Goal: Transaction & Acquisition: Purchase product/service

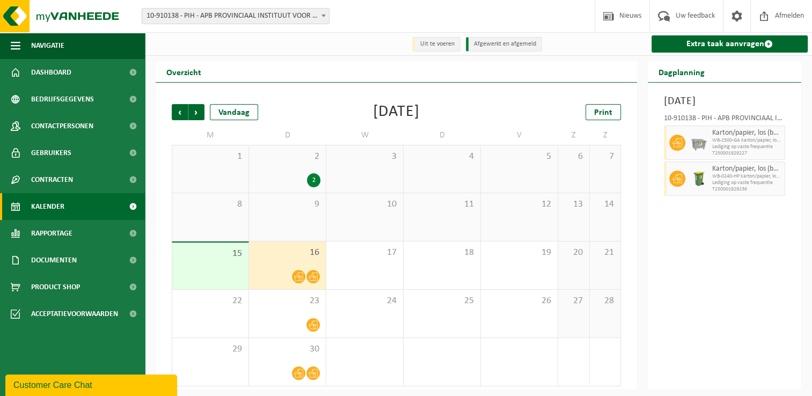
click at [397, 137] on td "W" at bounding box center [364, 135] width 77 height 19
click at [413, 123] on div "Vorige Volgende Vandaag September 2025 Print M D W D V Z Z 1 2 2 3 4 5 6 7 8 9 …" at bounding box center [396, 245] width 460 height 304
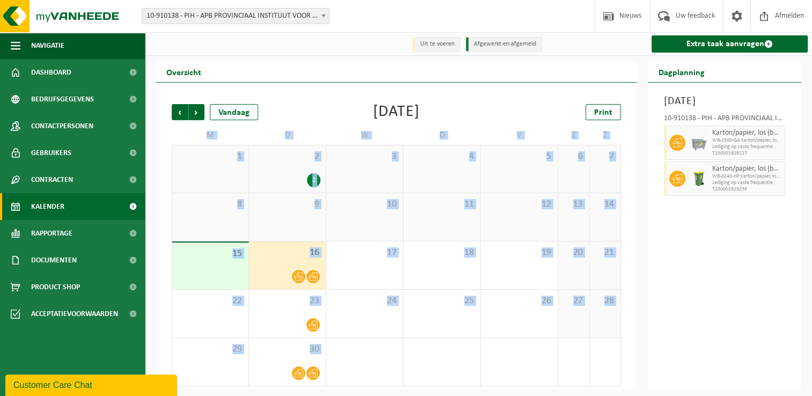
click at [413, 123] on div "Vorige Volgende Vandaag September 2025 Print M D W D V Z Z 1 2 2 3 4 5 6 7 8 9 …" at bounding box center [396, 245] width 460 height 304
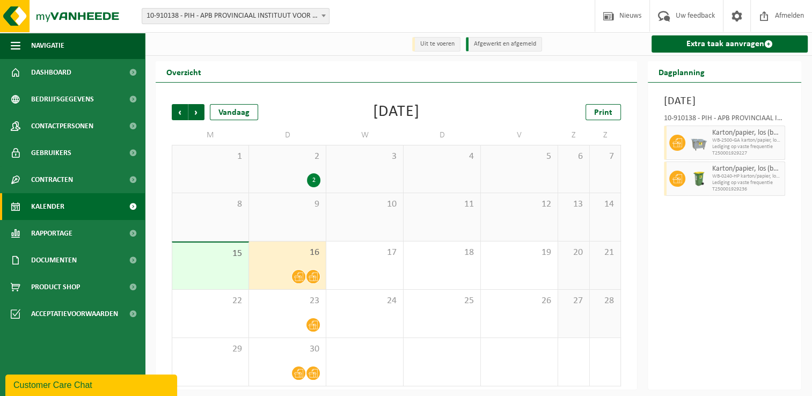
drag, startPoint x: 413, startPoint y: 123, endPoint x: 333, endPoint y: 118, distance: 80.7
click at [333, 118] on div "Vorige Volgende Vandaag [DATE] Print" at bounding box center [396, 112] width 449 height 16
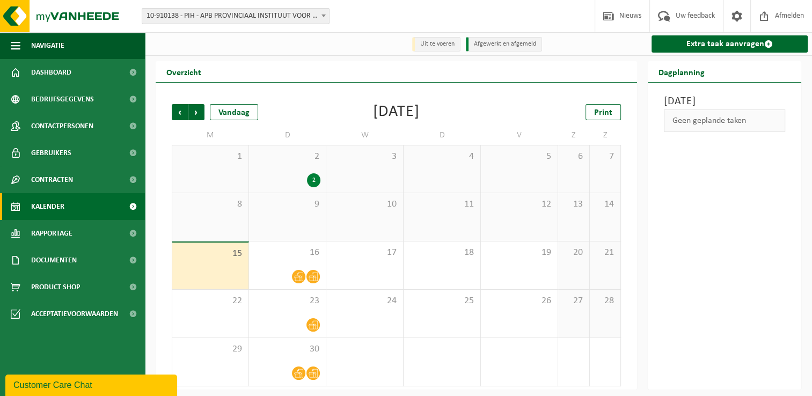
click at [396, 120] on div "September 2025" at bounding box center [396, 112] width 47 height 16
click at [379, 117] on div "September 2025" at bounding box center [396, 112] width 47 height 16
click at [376, 117] on div "September 2025" at bounding box center [396, 112] width 47 height 16
click at [382, 111] on div "September 2025" at bounding box center [396, 112] width 47 height 16
click at [32, 71] on span "Dashboard" at bounding box center [51, 72] width 40 height 27
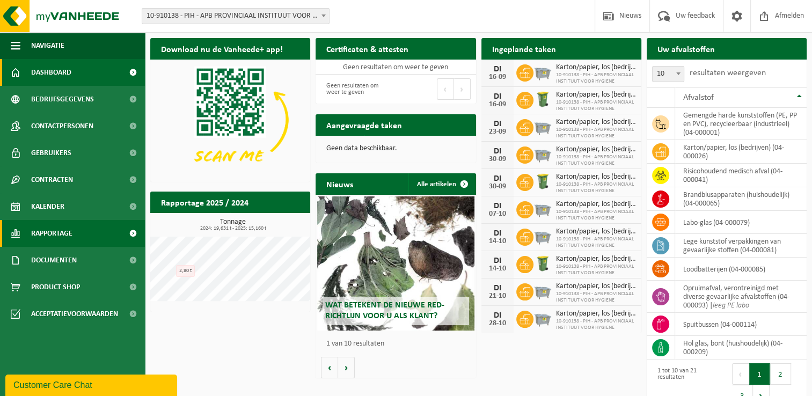
click at [69, 245] on span "Rapportage" at bounding box center [51, 233] width 41 height 27
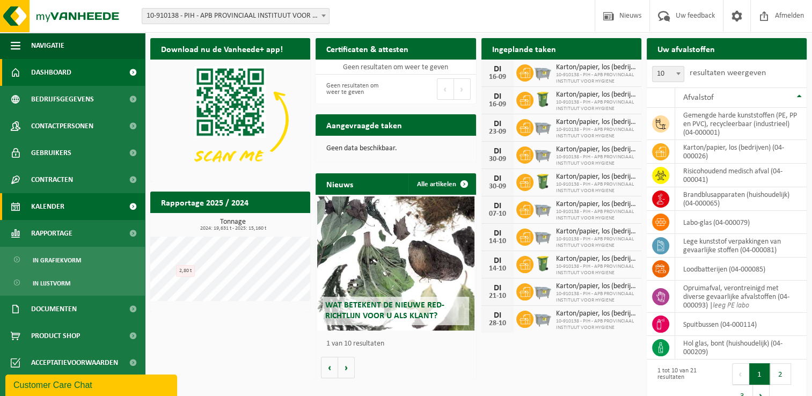
click at [75, 207] on link "Kalender" at bounding box center [72, 206] width 145 height 27
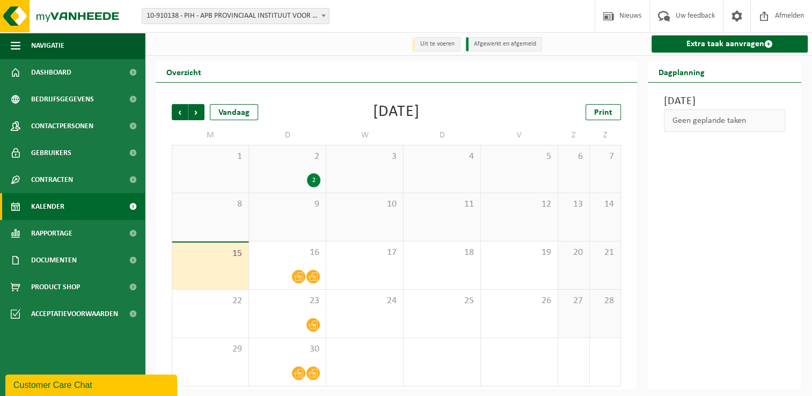
click at [459, 115] on div "Vorige Volgende Vandaag [DATE] Print" at bounding box center [396, 112] width 449 height 16
click at [83, 277] on link "Product Shop" at bounding box center [72, 287] width 145 height 27
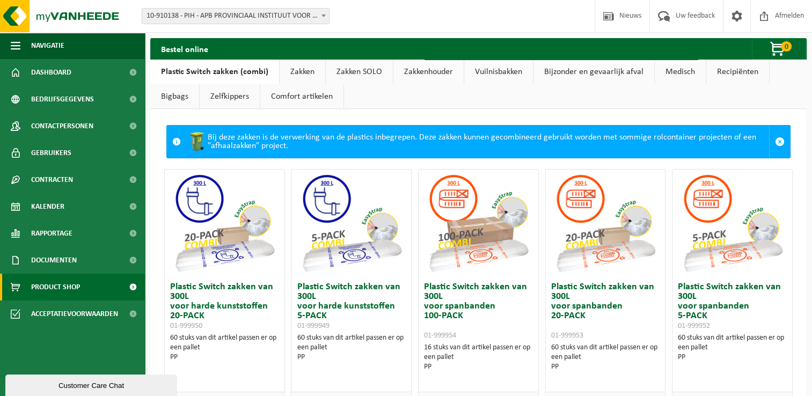
click at [311, 76] on link "Zakken" at bounding box center [303, 72] width 46 height 25
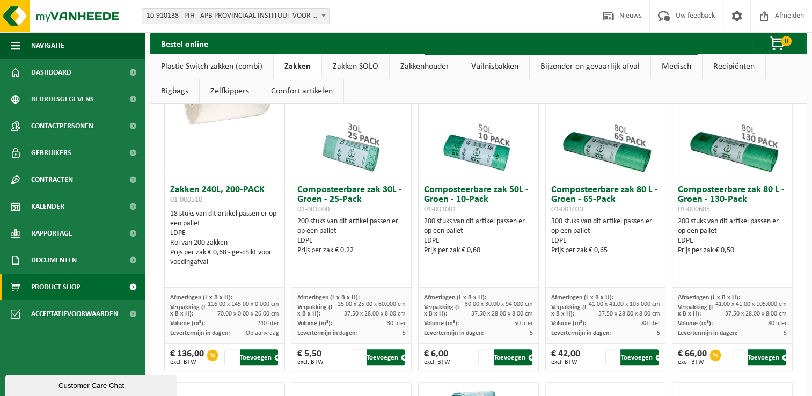
scroll to position [429, 0]
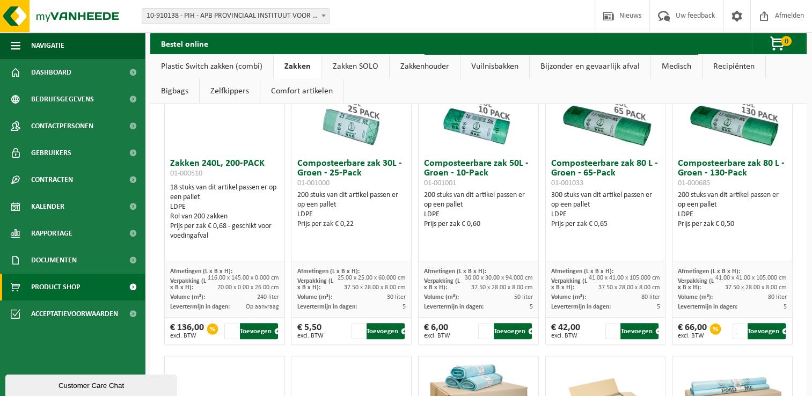
click at [201, 300] on span "Volume (m³):" at bounding box center [187, 297] width 35 height 6
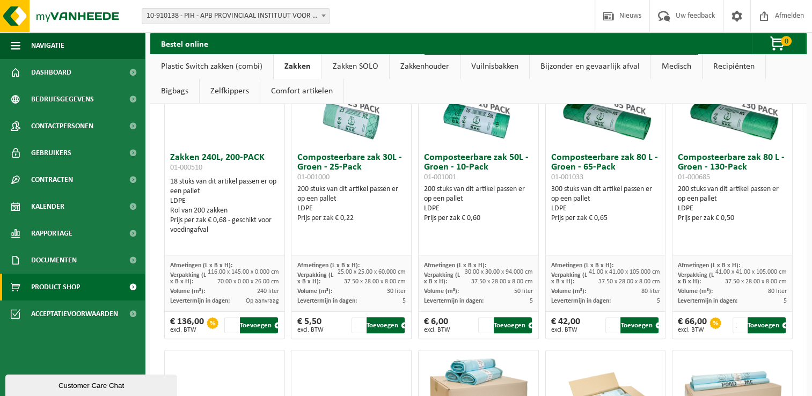
scroll to position [409, 0]
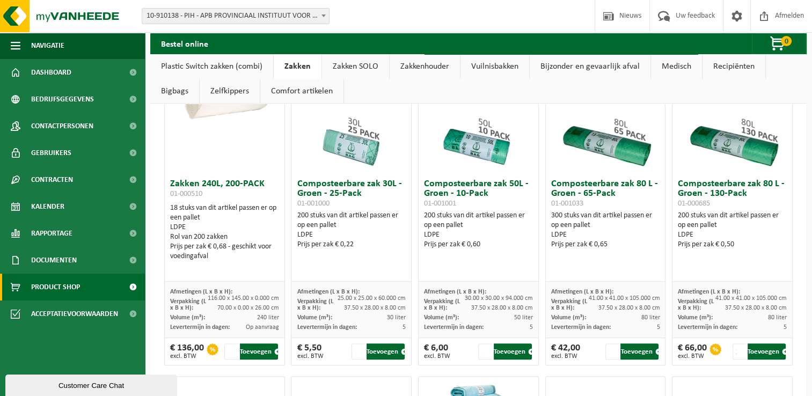
click at [260, 298] on span "116.00 x 145.00 x 0.000 cm" at bounding box center [243, 298] width 71 height 6
drag, startPoint x: 260, startPoint y: 298, endPoint x: 236, endPoint y: 312, distance: 28.2
click at [236, 312] on div "Afmetingen (L x B x H): 116.00 x 145.00 x 0.000 cm Verpakking (L x B x H): 70.0…" at bounding box center [225, 310] width 120 height 56
drag, startPoint x: 236, startPoint y: 312, endPoint x: 230, endPoint y: 312, distance: 6.4
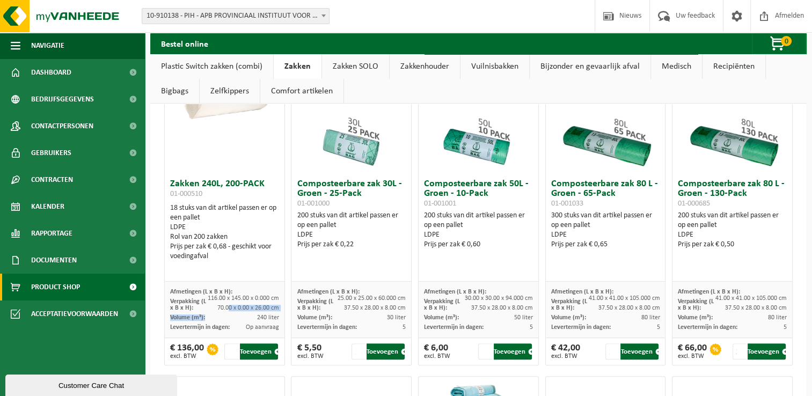
click at [230, 312] on div "Afmetingen (L x B x H): 116.00 x 145.00 x 0.000 cm Verpakking (L x B x H): 70.0…" at bounding box center [225, 310] width 120 height 56
drag, startPoint x: 230, startPoint y: 312, endPoint x: 215, endPoint y: 308, distance: 15.3
click at [215, 308] on div "Verpakking (L x B x H): 70.00 x 0.00 x 26.00 cm" at bounding box center [224, 305] width 109 height 16
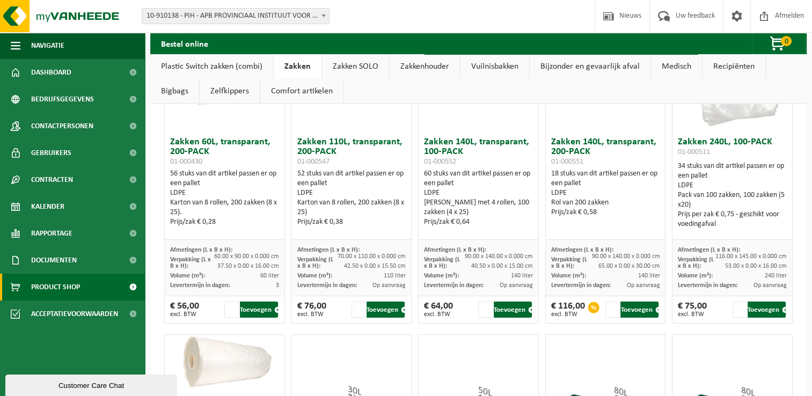
scroll to position [355, 0]
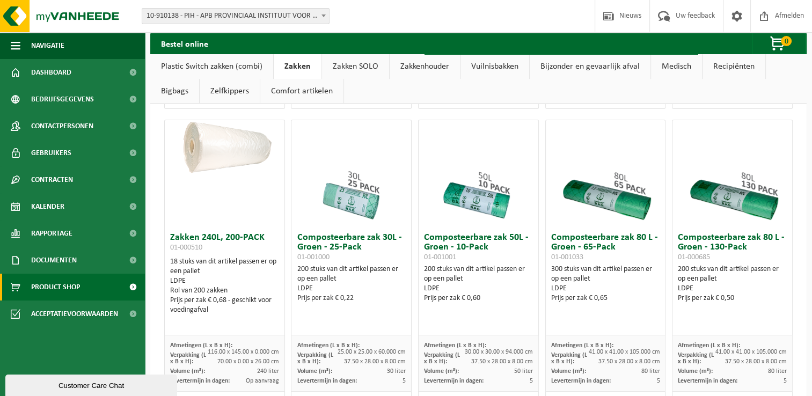
click at [239, 267] on div "18 stuks van dit artikel passen er op een pallet LDPE Rol van 200 zakken Prijs …" at bounding box center [224, 286] width 109 height 58
click at [249, 330] on div "Zakken 240L, 200-PACK 01-000510 18 stuks van dit artikel passen er op een palle…" at bounding box center [225, 282] width 120 height 108
click at [215, 352] on span "116.00 x 145.00 x 0.000 cm" at bounding box center [243, 352] width 71 height 6
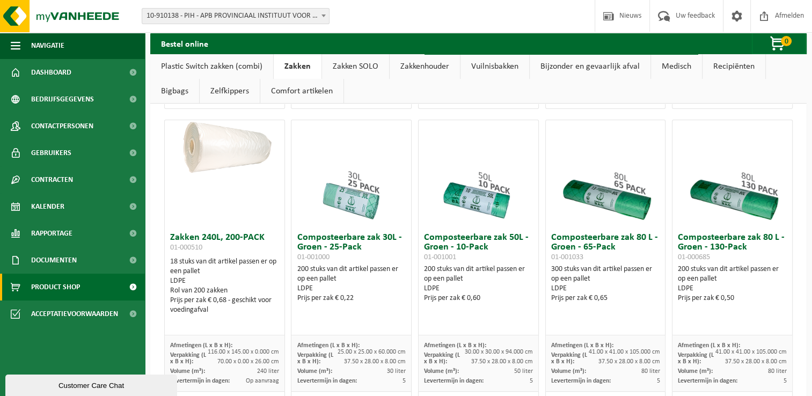
drag, startPoint x: 215, startPoint y: 352, endPoint x: 242, endPoint y: 356, distance: 27.2
click at [242, 356] on div "Verpakking (L x B x H): 70.00 x 0.00 x 26.00 cm" at bounding box center [224, 359] width 109 height 16
click at [245, 354] on span "116.00 x 145.00 x 0.000 cm" at bounding box center [243, 352] width 71 height 6
click at [210, 349] on span "116.00 x 145.00 x 0.000 cm" at bounding box center [243, 352] width 71 height 6
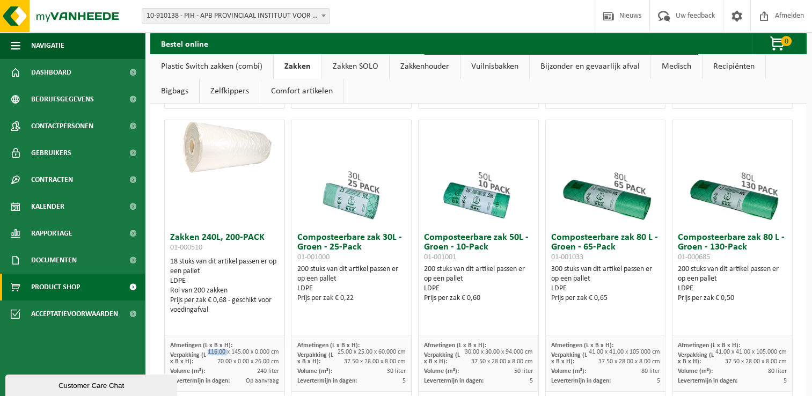
drag, startPoint x: 210, startPoint y: 349, endPoint x: 219, endPoint y: 353, distance: 9.7
click at [219, 353] on span "116.00 x 145.00 x 0.000 cm" at bounding box center [243, 352] width 71 height 6
click at [215, 360] on div "Verpakking (L x B x H): 70.00 x 0.00 x 26.00 cm" at bounding box center [224, 359] width 109 height 16
click at [210, 267] on div "18 stuks van dit artikel passen er op een pallet LDPE Rol van 200 zakken Prijs …" at bounding box center [224, 286] width 109 height 58
click at [243, 302] on div "Prijs per zak € 0,68 - geschikt voor voedingafval" at bounding box center [224, 305] width 109 height 19
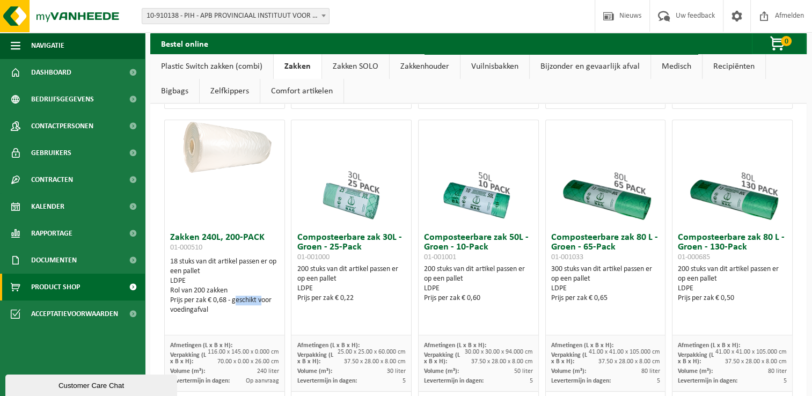
click at [243, 302] on div "Prijs per zak € 0,68 - geschikt voor voedingafval" at bounding box center [224, 305] width 109 height 19
drag, startPoint x: 243, startPoint y: 302, endPoint x: 232, endPoint y: 312, distance: 15.6
click at [232, 312] on div "Prijs per zak € 0,68 - geschikt voor voedingafval" at bounding box center [224, 305] width 109 height 19
click at [210, 304] on div "Prijs per zak € 0,68 - geschikt voor voedingafval" at bounding box center [224, 305] width 109 height 19
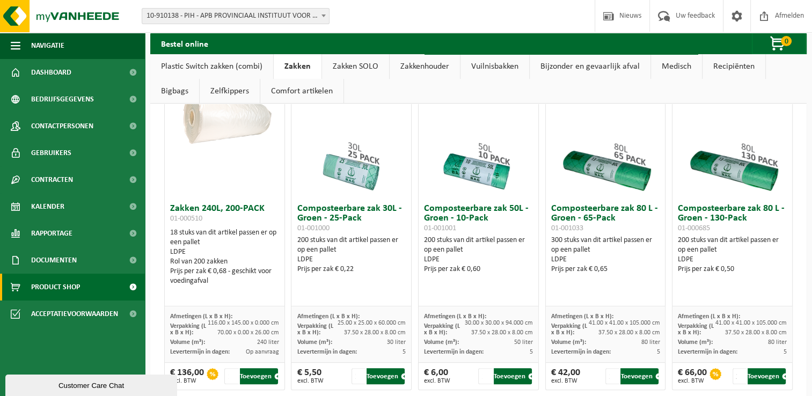
scroll to position [409, 0]
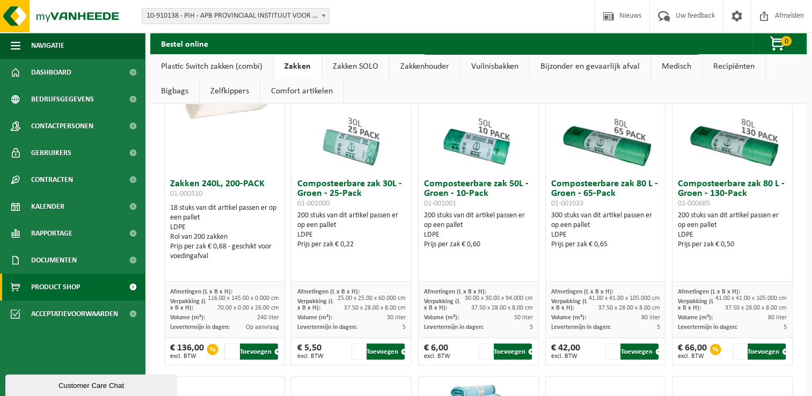
click at [133, 9] on div "Vestiging: 10-910138 - PIH - APB PROVINCIAAL INSTITUUT VOOR HYGIENE - ANTWERPEN…" at bounding box center [406, 16] width 812 height 33
click at [61, 206] on span "Kalender" at bounding box center [47, 206] width 33 height 27
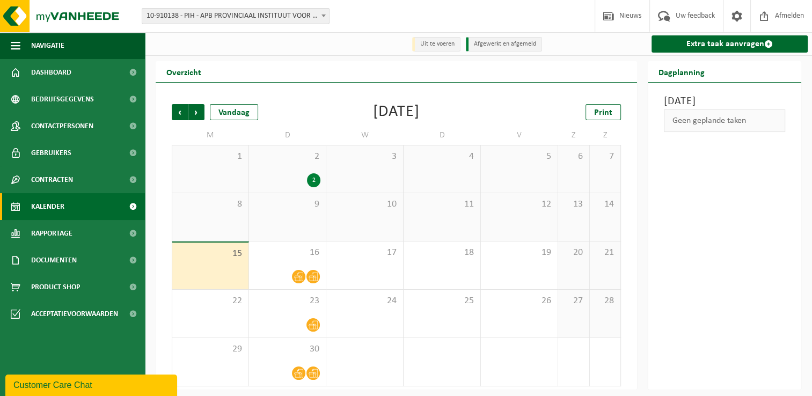
click at [403, 98] on div "Vorige Volgende Vandaag [DATE] Print M D W D V Z Z 1 2 2 3 4 5 6 7 8 9 10 11 12…" at bounding box center [396, 245] width 460 height 304
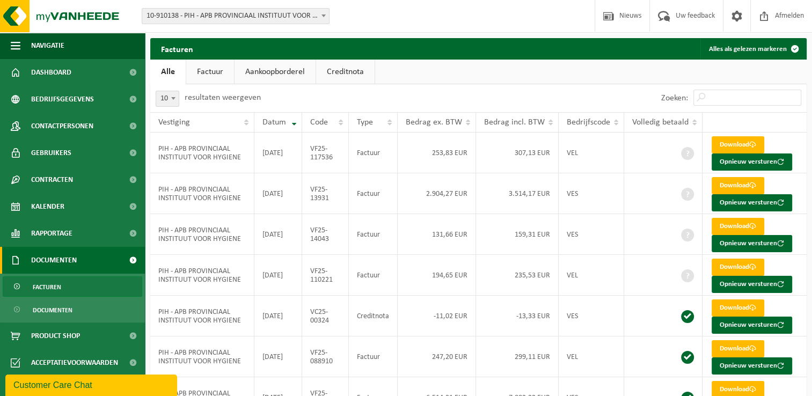
click at [464, 78] on ul "Alle Factuur Aankoopborderel Creditnota" at bounding box center [478, 72] width 657 height 25
click at [481, 77] on ul "Alle Factuur Aankoopborderel Creditnota" at bounding box center [478, 72] width 657 height 25
click at [451, 92] on div "10 25 50 100 10 resultaten weergeven" at bounding box center [314, 98] width 329 height 28
click at [436, 90] on div "10 25 50 100 10 resultaten weergeven" at bounding box center [314, 98] width 329 height 28
